Goal: Task Accomplishment & Management: Use online tool/utility

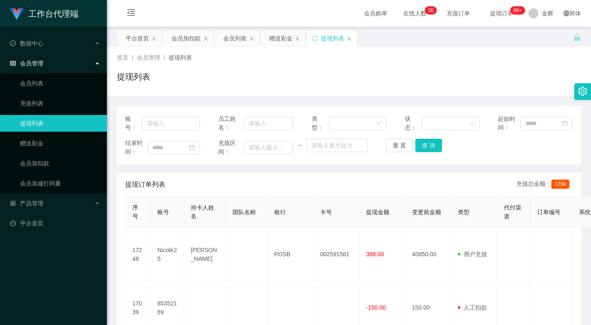
drag, startPoint x: 299, startPoint y: 30, endPoint x: 280, endPoint y: 25, distance: 19.4
click at [370, 88] on div "提现列表" at bounding box center [349, 79] width 464 height 19
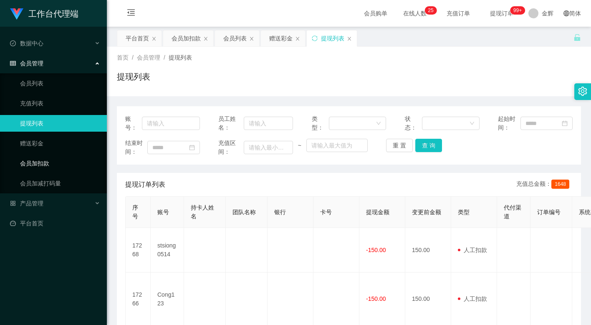
click at [40, 157] on link "会员加扣款" at bounding box center [60, 163] width 80 height 17
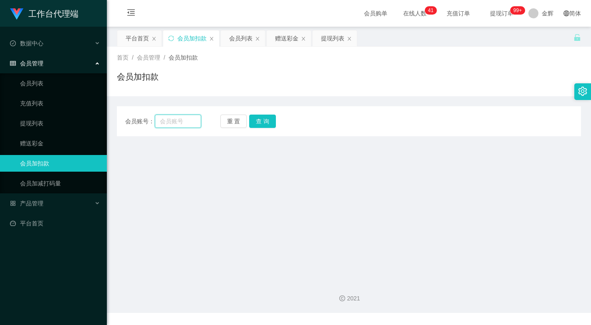
drag, startPoint x: 177, startPoint y: 119, endPoint x: 181, endPoint y: 119, distance: 4.6
click at [177, 119] on input "text" at bounding box center [178, 121] width 46 height 13
paste input "81535851"
type input "81535851"
click at [267, 119] on button "查 询" at bounding box center [262, 121] width 27 height 13
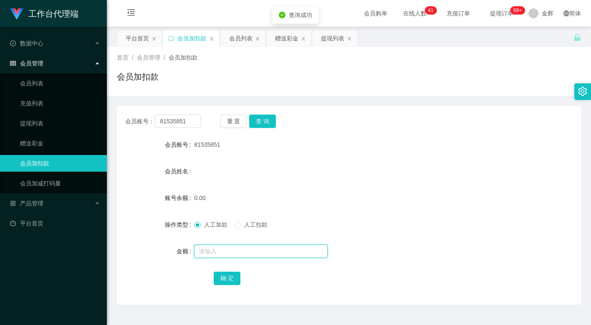
click at [225, 247] on input "text" at bounding box center [260, 251] width 133 height 13
type input "100"
click at [221, 278] on button "确 定" at bounding box center [227, 278] width 27 height 13
click at [316, 171] on div "会员姓名" at bounding box center [349, 171] width 464 height 17
click at [261, 119] on button "查 询" at bounding box center [262, 121] width 27 height 13
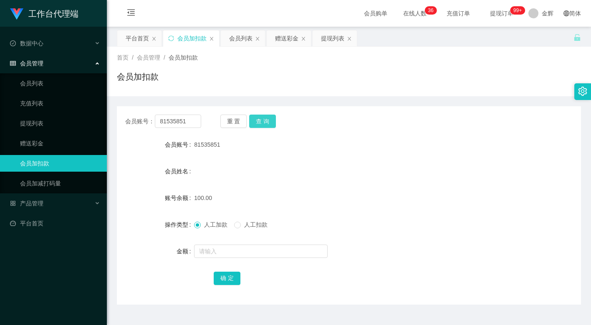
click at [266, 121] on button "查 询" at bounding box center [262, 121] width 27 height 13
click at [307, 163] on div at bounding box center [329, 163] width 271 height 0
click at [265, 117] on button "查 询" at bounding box center [262, 121] width 27 height 13
click at [263, 118] on button "查 询" at bounding box center [262, 121] width 27 height 13
drag, startPoint x: 311, startPoint y: 142, endPoint x: 302, endPoint y: 137, distance: 10.1
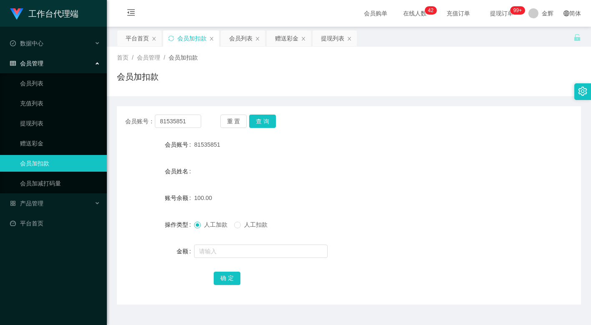
click at [311, 142] on div "81535851" at bounding box center [329, 144] width 271 height 17
click at [272, 126] on button "查 询" at bounding box center [262, 121] width 27 height 13
click at [268, 123] on button "查 询" at bounding box center [262, 121] width 27 height 13
drag, startPoint x: 443, startPoint y: 140, endPoint x: 360, endPoint y: 63, distance: 113.3
click at [440, 137] on div "81535851" at bounding box center [329, 144] width 271 height 17
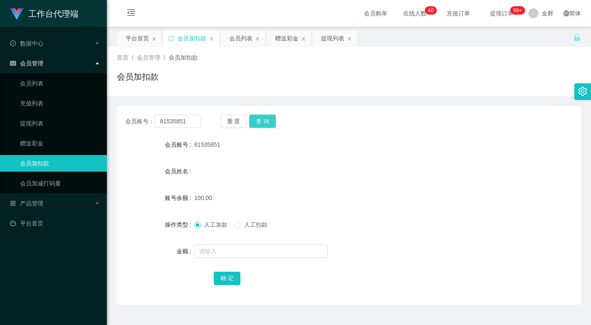
click at [269, 116] on button "查 询" at bounding box center [262, 121] width 27 height 13
click at [264, 121] on button "查 询" at bounding box center [262, 121] width 27 height 13
click at [265, 119] on button "查 询" at bounding box center [262, 121] width 27 height 13
click at [263, 161] on form "会员账号 81535851 会员姓名 账号余额 100.00 操作类型 人工加款 人工扣款 金额 确 定" at bounding box center [349, 211] width 464 height 150
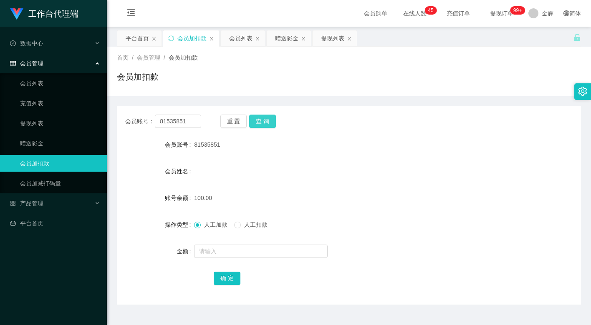
click at [264, 123] on button "查 询" at bounding box center [262, 121] width 27 height 13
click at [347, 182] on form "会员账号 81535851 会员姓名 账号余额 0.00 操作类型 人工加款 人工扣款 金额 确 定" at bounding box center [349, 211] width 464 height 150
drag, startPoint x: 183, startPoint y: 124, endPoint x: 216, endPoint y: 123, distance: 33.0
click at [183, 124] on input "81535851" at bounding box center [178, 121] width 46 height 13
click at [259, 123] on button "查 询" at bounding box center [262, 121] width 27 height 13
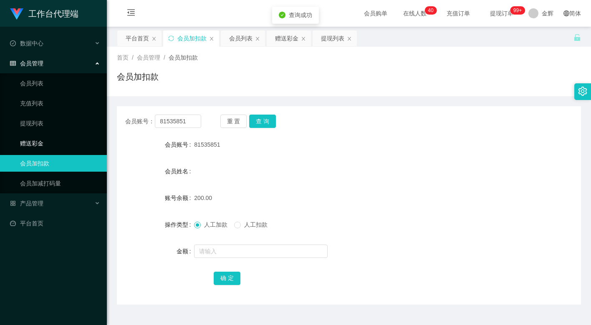
click at [59, 135] on link "赠送彩金" at bounding box center [60, 143] width 80 height 17
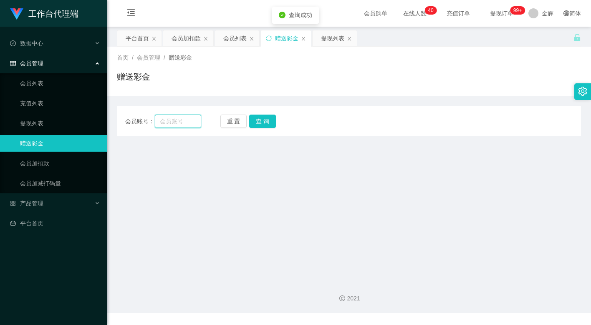
click at [179, 118] on input "text" at bounding box center [178, 121] width 46 height 13
paste input "81535851"
type input "81535851"
click at [263, 123] on button "查 询" at bounding box center [262, 121] width 27 height 13
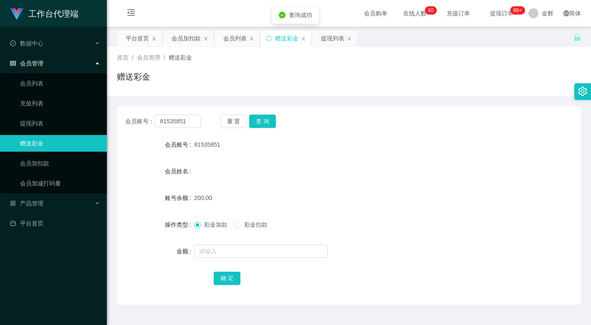
click at [244, 226] on span "彩金扣款" at bounding box center [256, 224] width 30 height 7
click at [232, 256] on input "text" at bounding box center [260, 251] width 133 height 13
type input "50"
click at [224, 279] on button "确 定" at bounding box center [227, 278] width 27 height 13
click at [420, 156] on form "会员账号 81535851 会员姓名 账号余额 150.00 操作类型 彩金加款 彩金扣款 金额 确 定" at bounding box center [349, 211] width 464 height 150
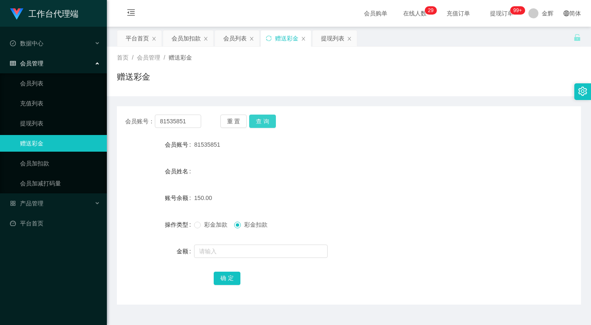
click at [266, 119] on button "查 询" at bounding box center [262, 121] width 27 height 13
click at [233, 253] on input "text" at bounding box center [260, 251] width 133 height 13
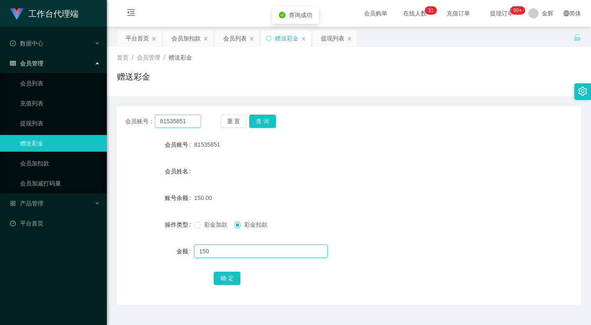
type input "150"
click at [198, 123] on input "81535851" at bounding box center [178, 121] width 46 height 13
drag, startPoint x: 50, startPoint y: 151, endPoint x: 91, endPoint y: 151, distance: 40.5
click at [50, 151] on ul "会员列表 充值列表 提现列表 赠送彩金 会员加扣款 会员加减打码量" at bounding box center [53, 133] width 107 height 120
click at [44, 157] on link "会员加扣款" at bounding box center [60, 163] width 80 height 17
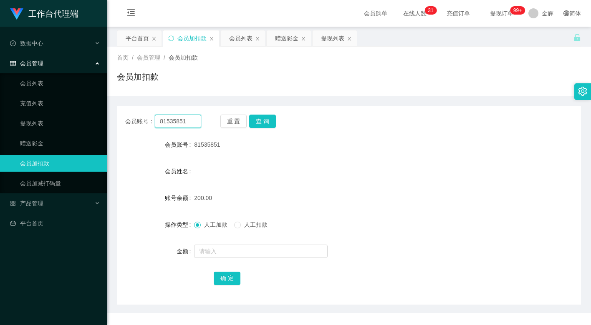
click at [186, 124] on input "81535851" at bounding box center [178, 121] width 46 height 13
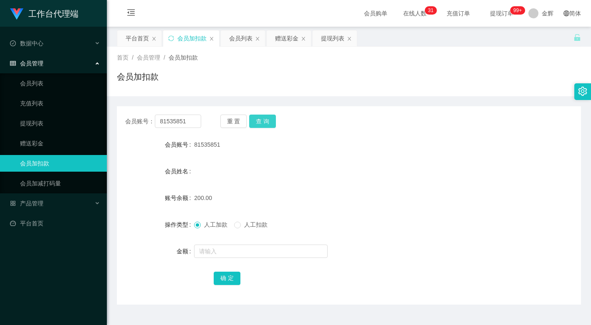
click at [260, 121] on button "查 询" at bounding box center [262, 121] width 27 height 13
click at [247, 224] on span "人工扣款" at bounding box center [256, 224] width 30 height 7
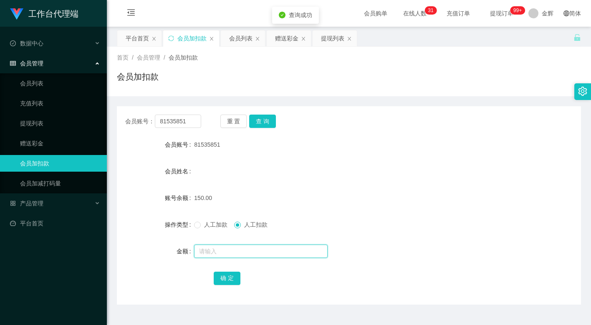
click at [244, 249] on input "text" at bounding box center [260, 251] width 133 height 13
type input "150"
click at [228, 277] on button "确 定" at bounding box center [227, 278] width 27 height 13
click at [247, 158] on form "会员账号 81535851 会员姓名 账号余额 0.00 操作类型 人工加款 人工扣款 金额 确 定" at bounding box center [349, 211] width 464 height 150
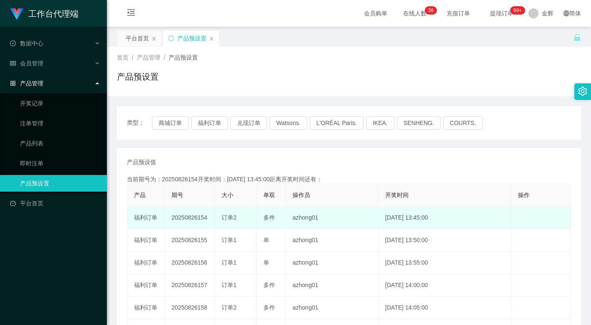
click at [189, 221] on td "20250826154" at bounding box center [190, 218] width 50 height 23
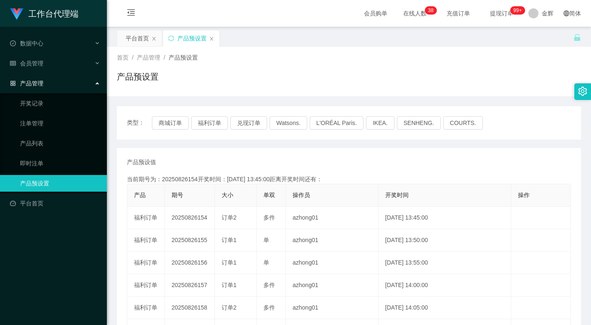
copy td "20250826154"
click at [287, 161] on div "产品预设值 添加期号" at bounding box center [349, 162] width 444 height 9
click at [207, 121] on button "福利订单" at bounding box center [209, 122] width 37 height 13
click at [278, 59] on div "首页 / 产品管理 / 产品预设置 /" at bounding box center [349, 57] width 464 height 9
click at [200, 121] on button "福利订单" at bounding box center [209, 122] width 37 height 13
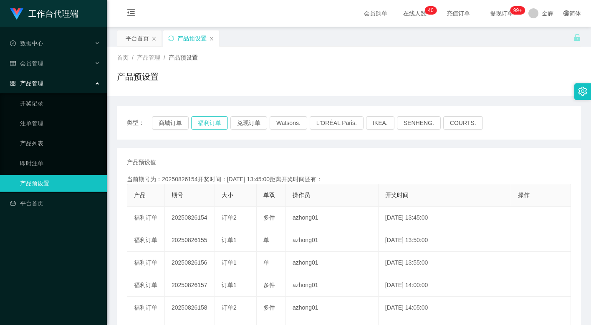
click at [203, 120] on button "福利订单" at bounding box center [209, 122] width 37 height 13
click at [210, 123] on button "福利订单" at bounding box center [209, 122] width 37 height 13
click at [211, 119] on button "福利订单" at bounding box center [209, 122] width 37 height 13
click at [216, 118] on button "福利订单" at bounding box center [209, 122] width 37 height 13
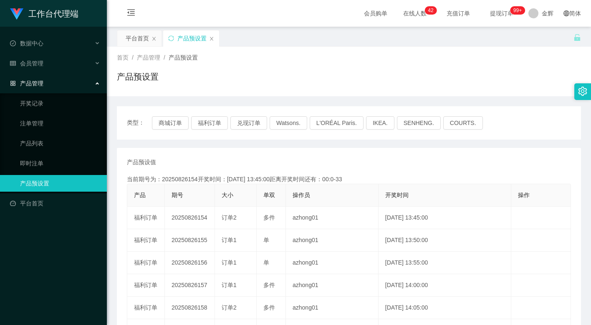
click at [244, 87] on div "产品预设置" at bounding box center [349, 79] width 464 height 19
click at [208, 125] on button "福利订单" at bounding box center [209, 122] width 37 height 13
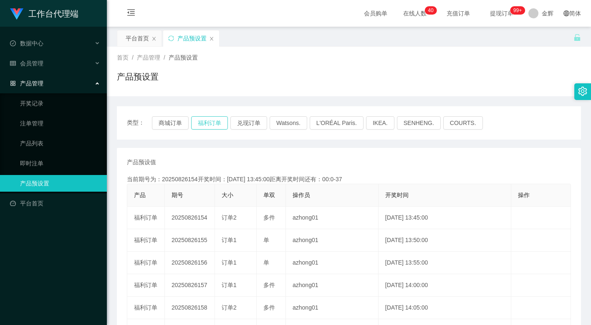
click at [208, 125] on button "福利订单" at bounding box center [209, 122] width 37 height 13
click at [214, 124] on button "福利订单" at bounding box center [209, 122] width 37 height 13
click at [214, 123] on button "福利订单" at bounding box center [209, 122] width 37 height 13
click at [211, 118] on button "福利订单" at bounding box center [209, 122] width 37 height 13
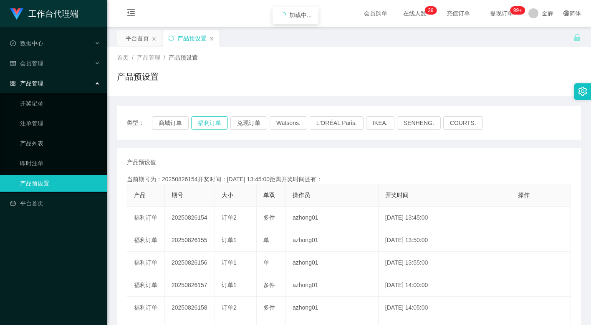
click at [212, 121] on button "福利订单" at bounding box center [209, 122] width 37 height 13
click at [206, 123] on button "福利订单" at bounding box center [209, 122] width 37 height 13
click at [209, 122] on button "福利订单" at bounding box center [209, 122] width 37 height 13
click at [222, 142] on div "类型： 商城订单 福利订单 兑现订单 Watsons. L'ORÉAL Paris. IKEA. [GEOGRAPHIC_DATA]. COURTS. 产品预…" at bounding box center [349, 287] width 464 height 362
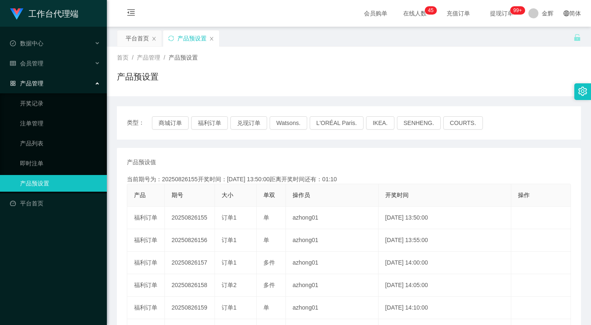
click at [307, 162] on div "产品预设值 添加期号" at bounding box center [349, 162] width 444 height 9
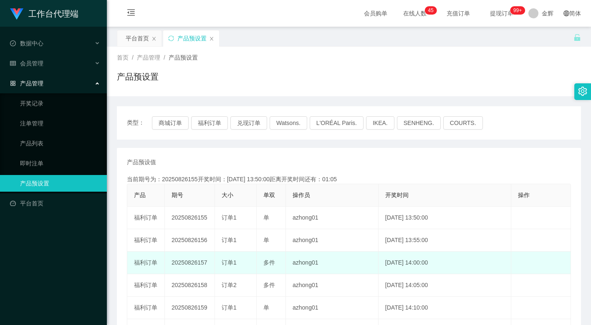
drag, startPoint x: 436, startPoint y: 264, endPoint x: 409, endPoint y: 264, distance: 26.7
click at [409, 264] on td "[DATE] 14:00:00" at bounding box center [444, 263] width 133 height 23
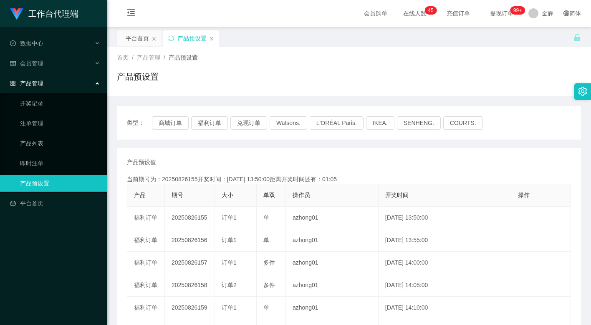
copy td "14:00:00"
click at [208, 149] on div "产品预设值 添加期号 当前期号为：20250826155开奖时间：[DATE] 13:50:00距离开奖时间还有：00:38 产品 期号 大小 单双 操作员 …" at bounding box center [349, 308] width 464 height 321
